Goal: Task Accomplishment & Management: Manage account settings

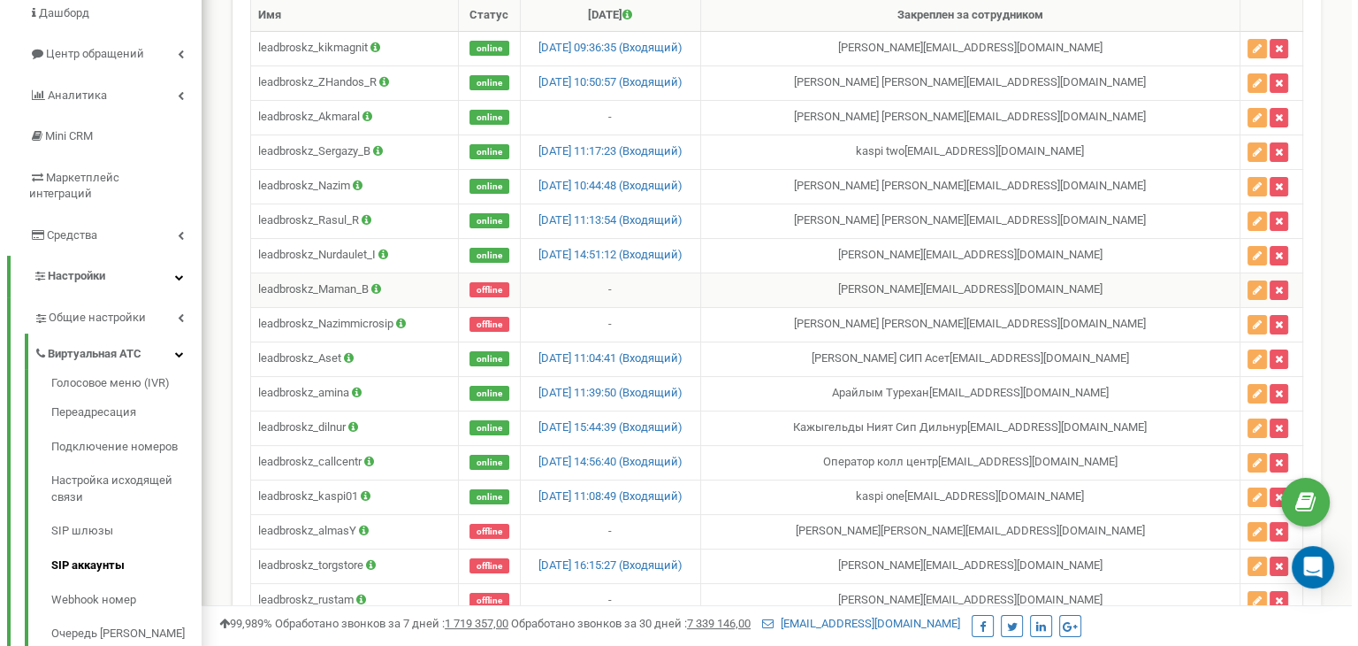
scroll to position [156, 0]
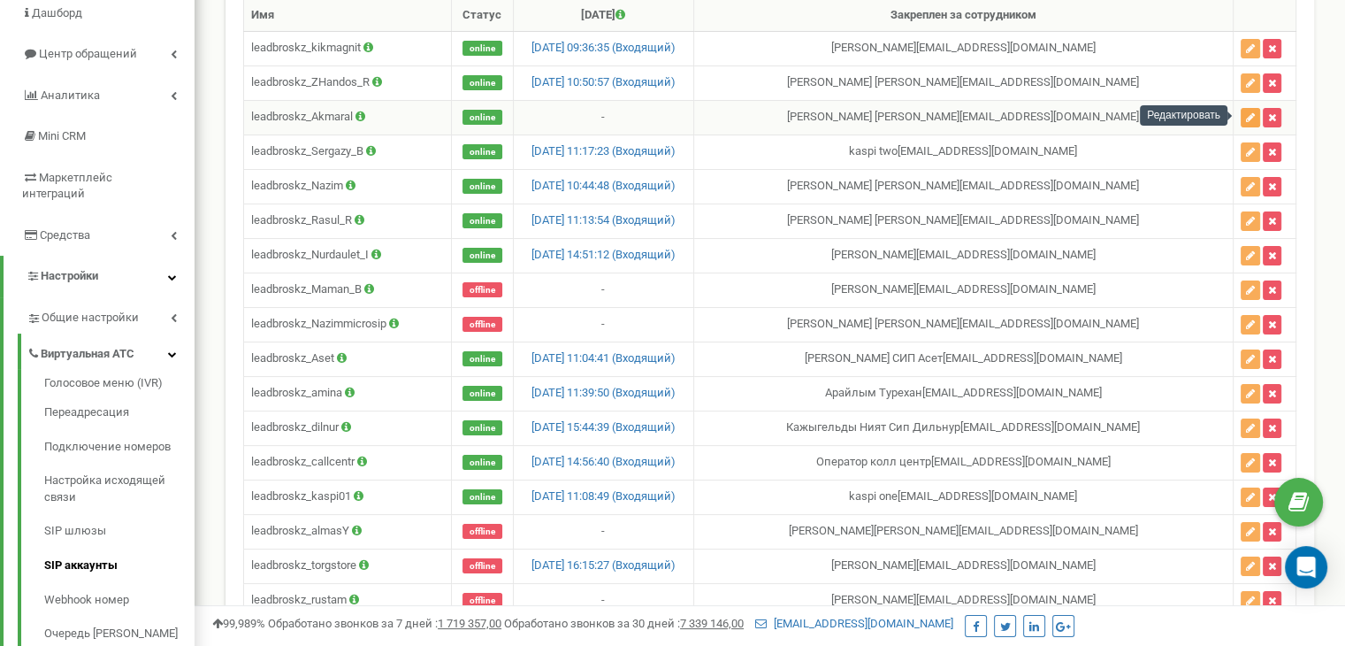
click at [1246, 112] on icon "button" at bounding box center [1250, 117] width 9 height 11
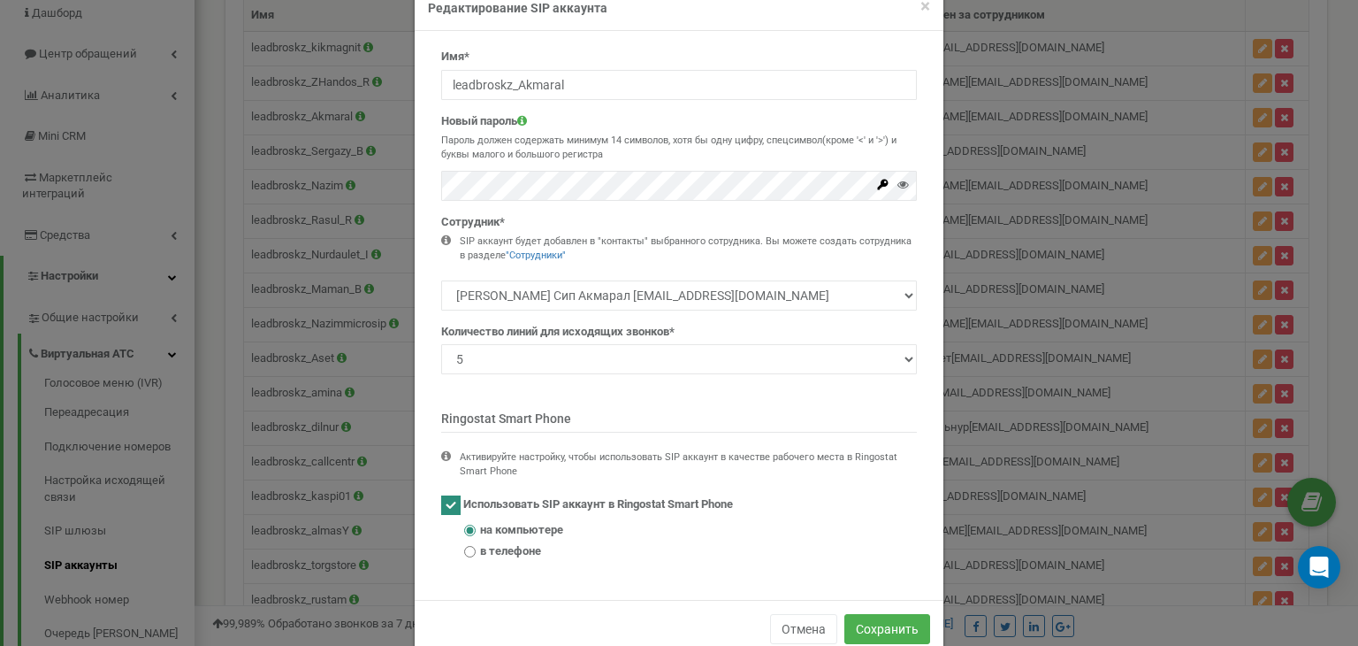
scroll to position [79, 0]
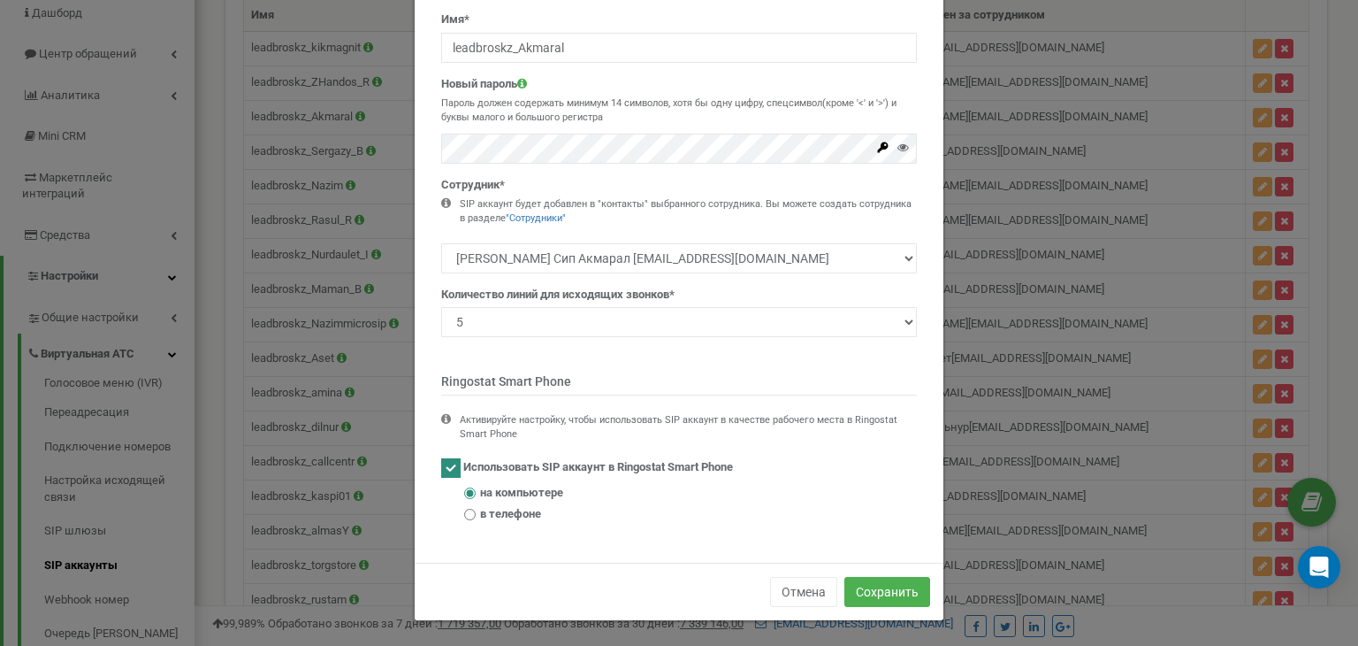
click at [505, 510] on span "в телефоне" at bounding box center [510, 514] width 61 height 17
click at [476, 510] on input "в телефоне" at bounding box center [469, 513] width 11 height 11
radio input "true"
click at [509, 486] on span "на компьютере" at bounding box center [521, 493] width 83 height 17
click at [476, 487] on input "на компьютере" at bounding box center [469, 492] width 11 height 11
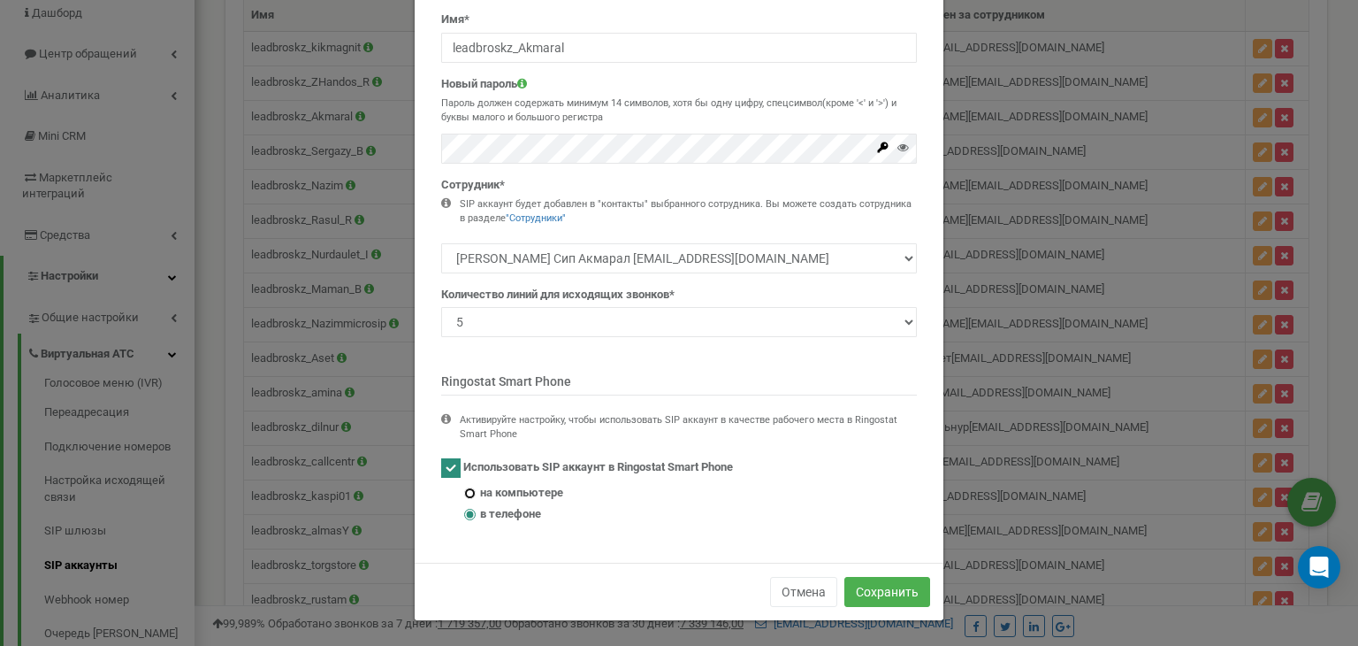
radio input "true"
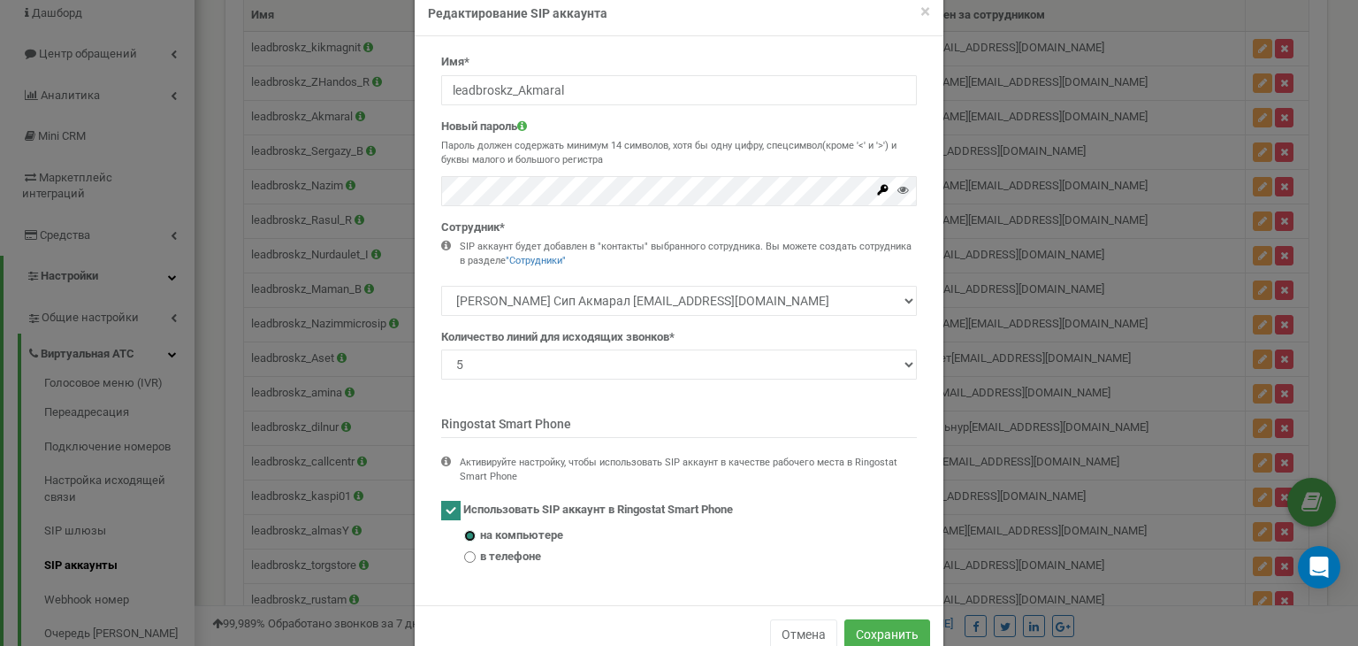
scroll to position [0, 0]
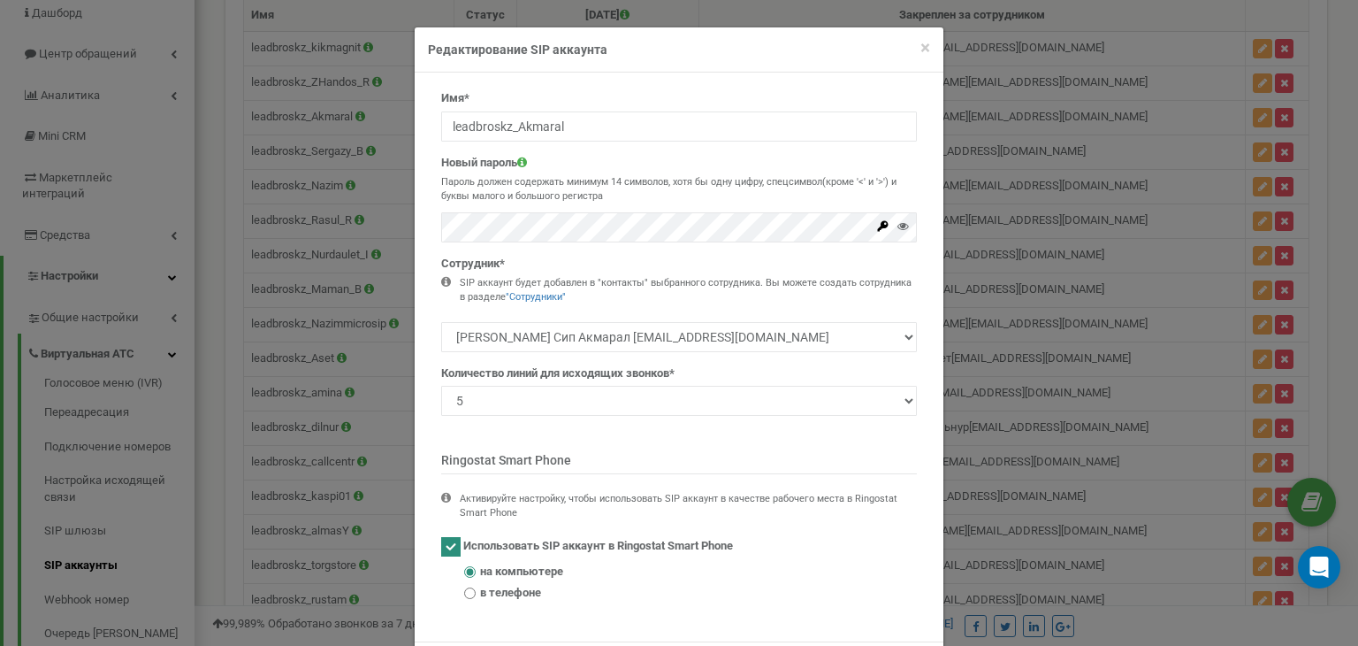
click at [853, 463] on p "Ringostat Smart Phone" at bounding box center [679, 462] width 476 height 23
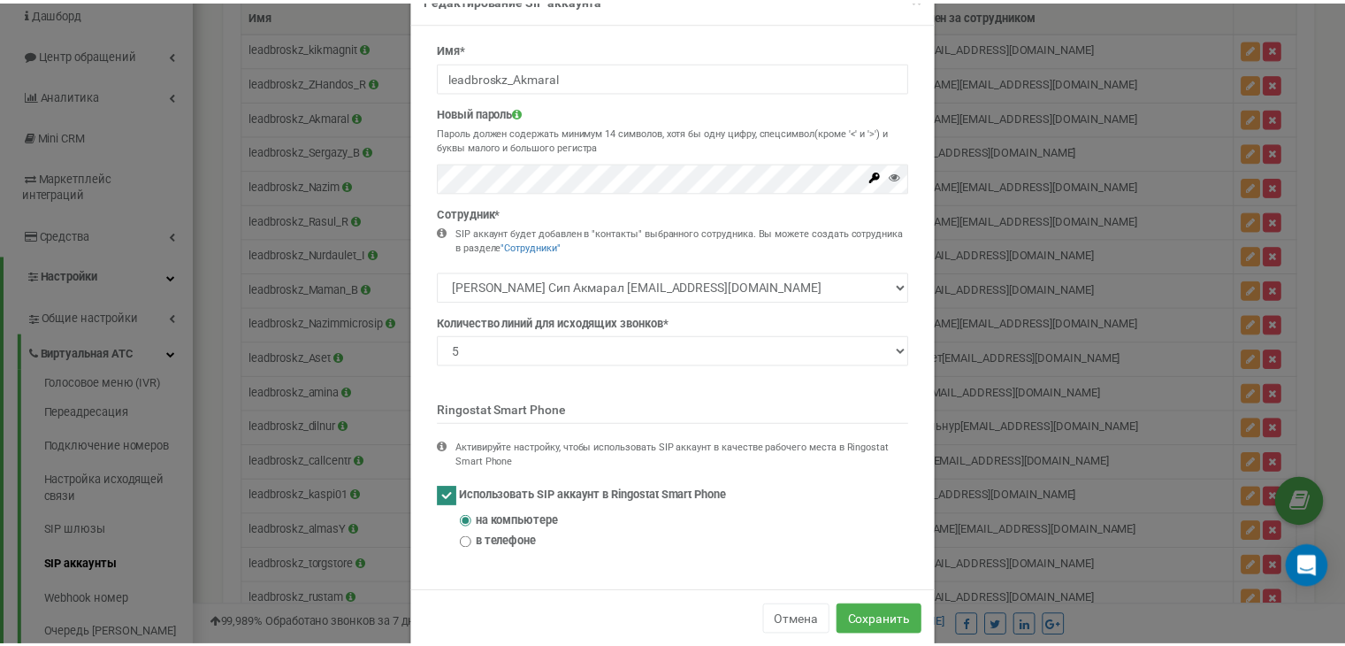
scroll to position [79, 0]
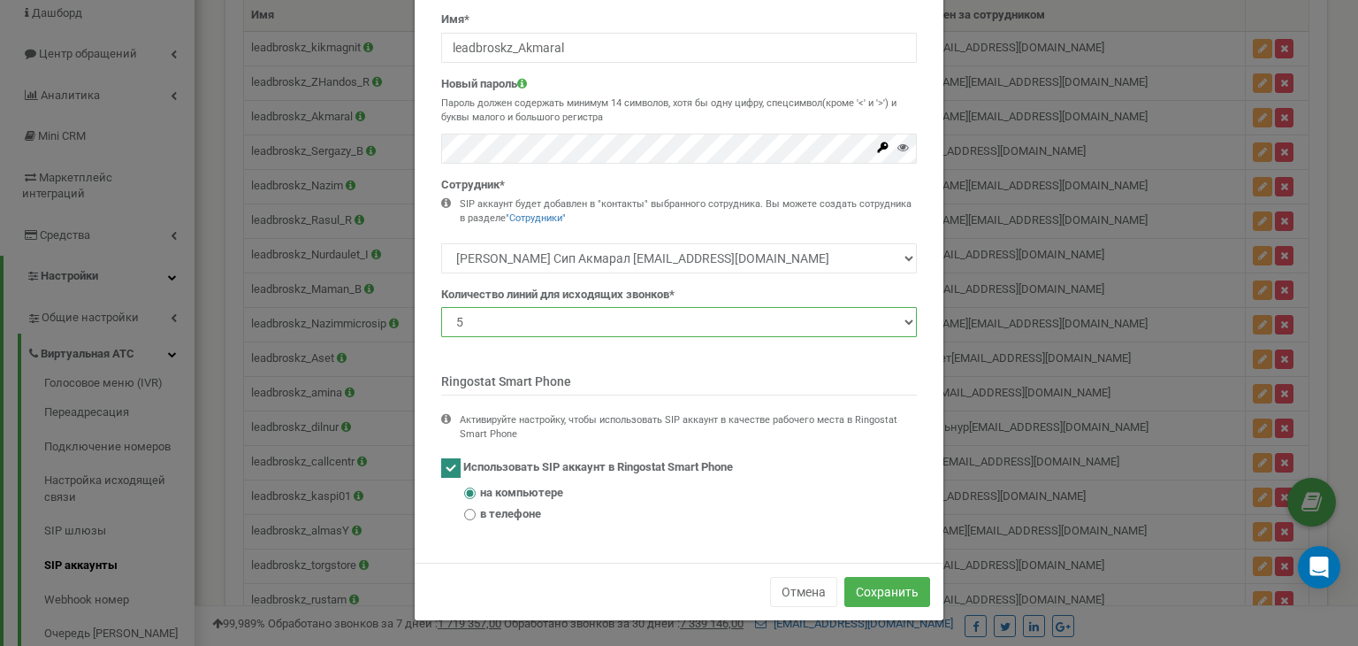
click at [898, 320] on select "1 2 3 4 5 10 20 50 100" at bounding box center [679, 322] width 476 height 30
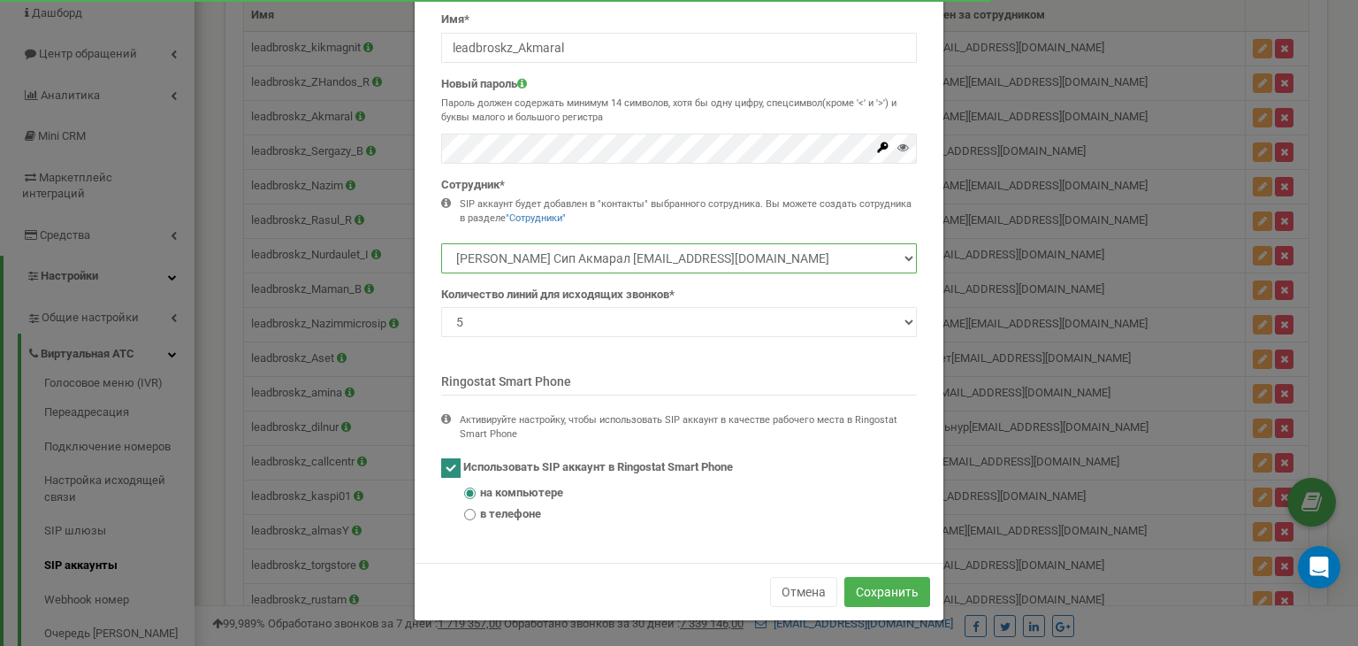
click at [894, 256] on select "[PERSON_NAME] сип Жандос [EMAIL_ADDRESS][DOMAIN_NAME] [PERSON_NAME] Сип Акмарал…" at bounding box center [679, 258] width 476 height 30
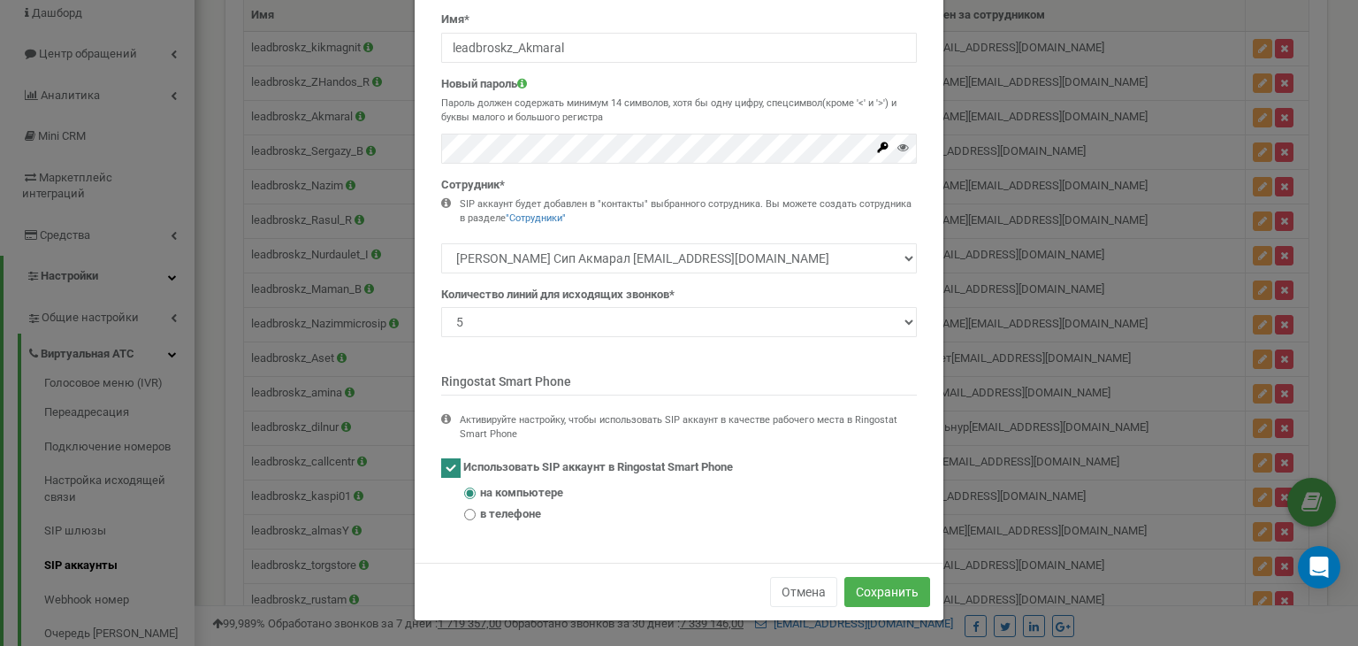
click at [1043, 372] on div "× Close Редактирование SIP аккаунта Имя* leadbroskz_Akmaral Новый пароль Пароль…" at bounding box center [679, 323] width 1358 height 646
